Goal: Task Accomplishment & Management: Manage account settings

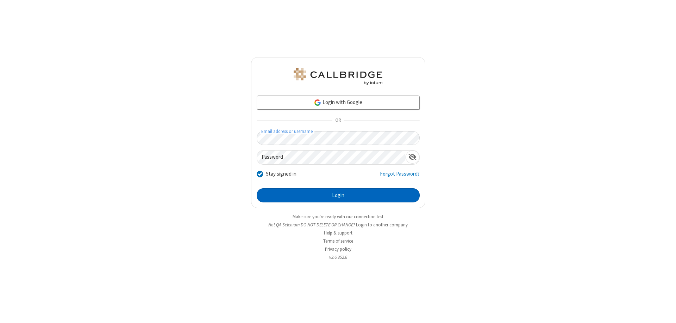
click at [338, 195] on button "Login" at bounding box center [338, 195] width 163 height 14
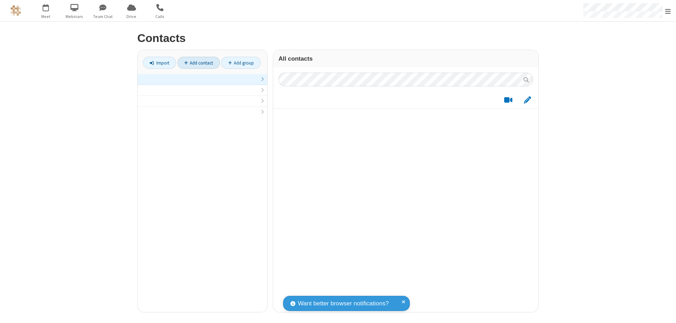
click at [203, 83] on link at bounding box center [203, 79] width 130 height 11
click at [199, 63] on link "Add contact" at bounding box center [199, 63] width 43 height 12
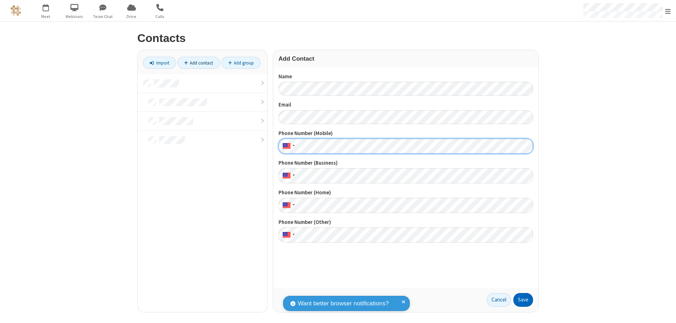
click at [523, 299] on button "Save" at bounding box center [524, 300] width 20 height 14
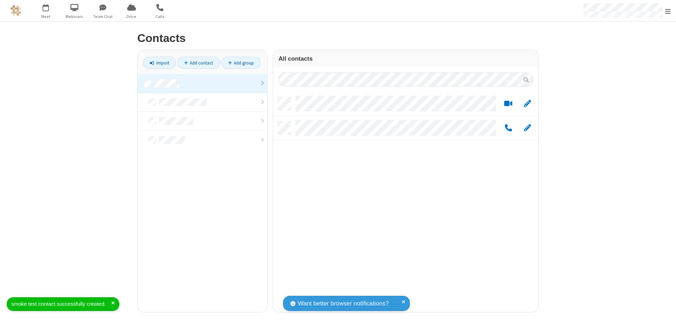
scroll to position [215, 260]
click at [199, 63] on link "Add contact" at bounding box center [199, 63] width 43 height 12
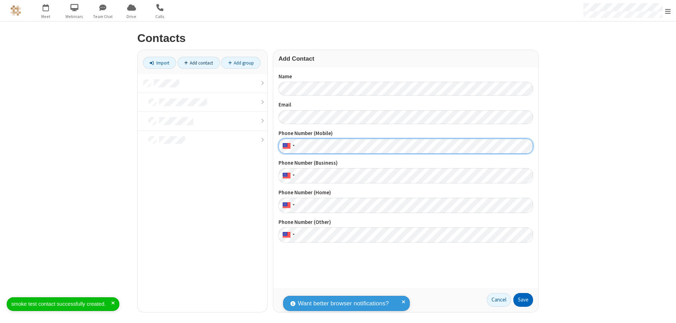
click at [523, 299] on button "Save" at bounding box center [524, 300] width 20 height 14
